Goal: Task Accomplishment & Management: Manage account settings

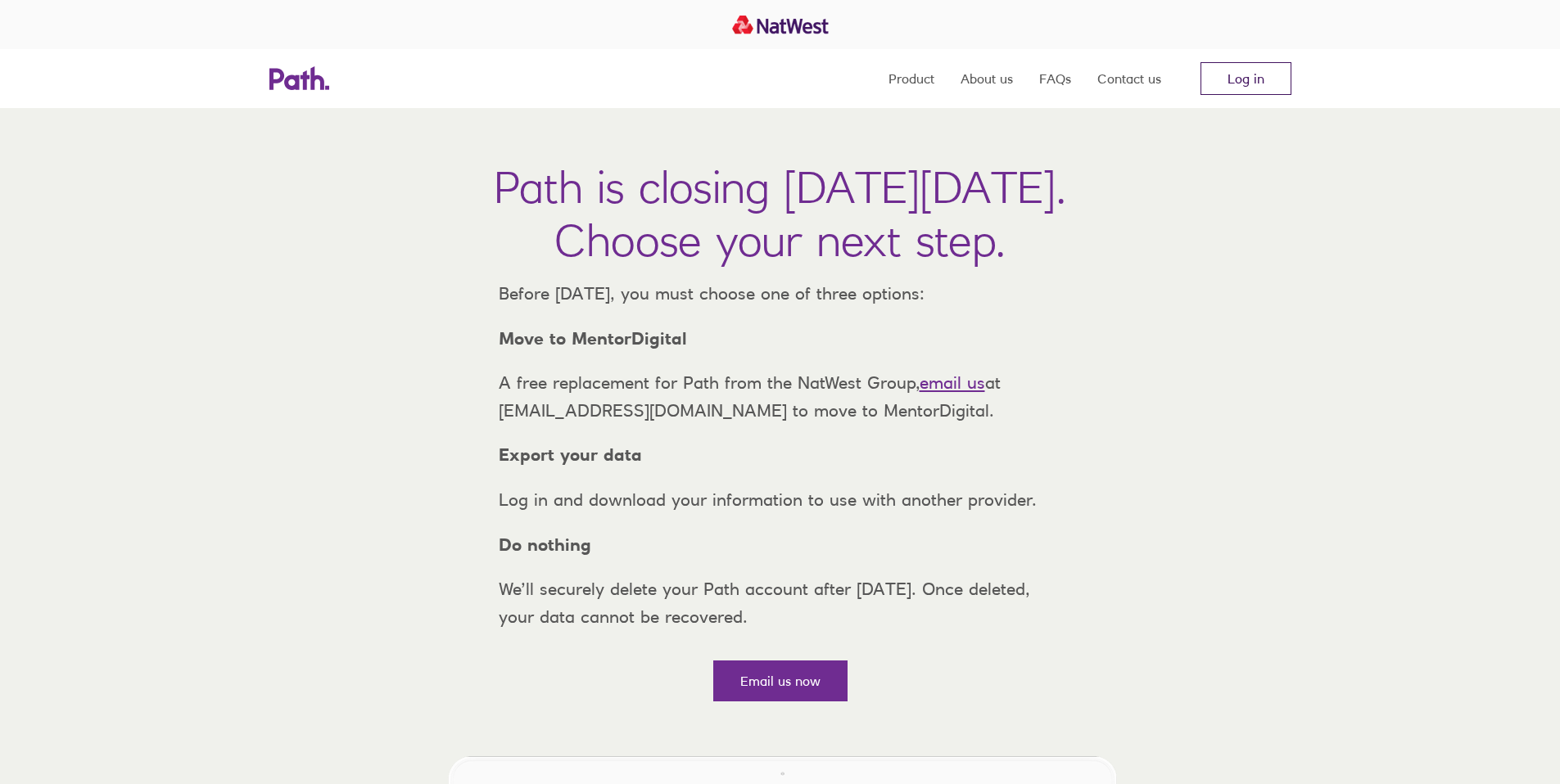
click at [1276, 91] on link "Log in" at bounding box center [1245, 78] width 91 height 33
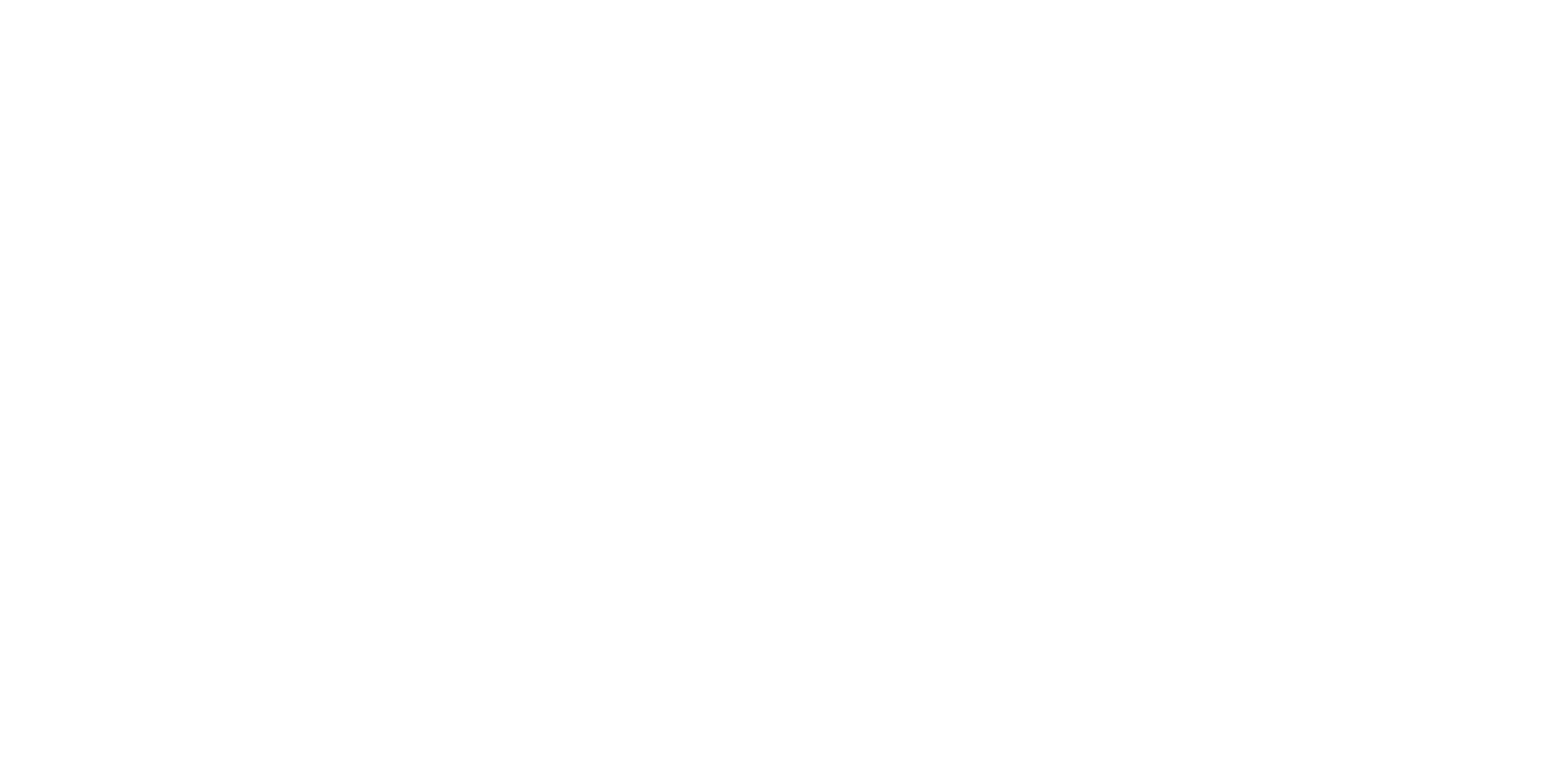
click at [764, 465] on div at bounding box center [784, 391] width 1568 height 782
